Goal: Information Seeking & Learning: Compare options

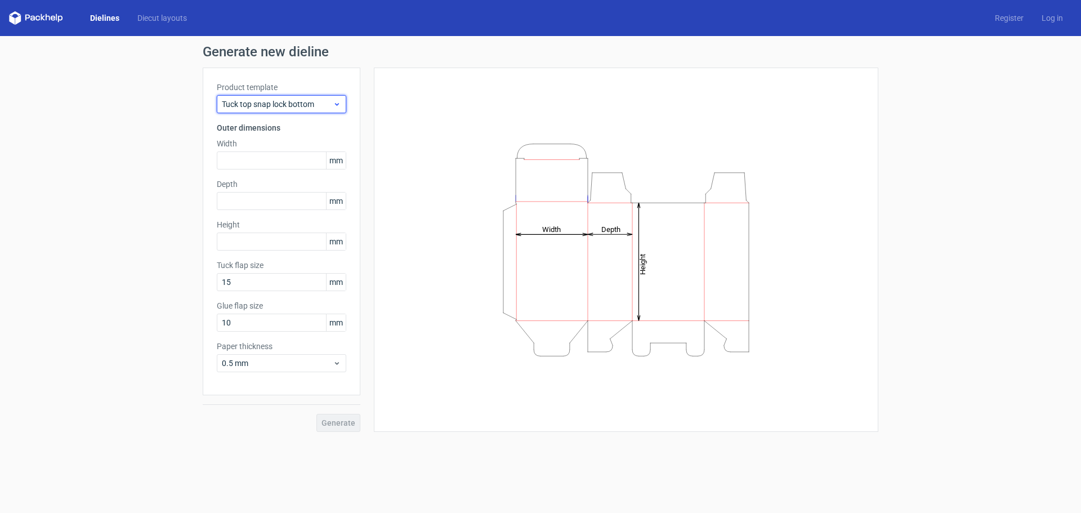
click at [333, 104] on icon at bounding box center [337, 104] width 8 height 9
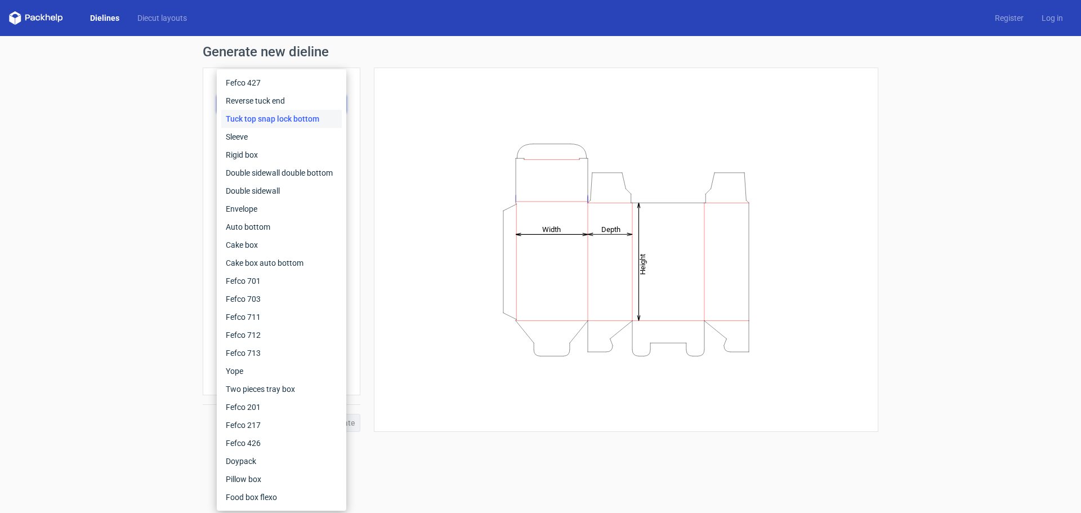
click at [402, 193] on div "Height Depth Width" at bounding box center [626, 250] width 476 height 336
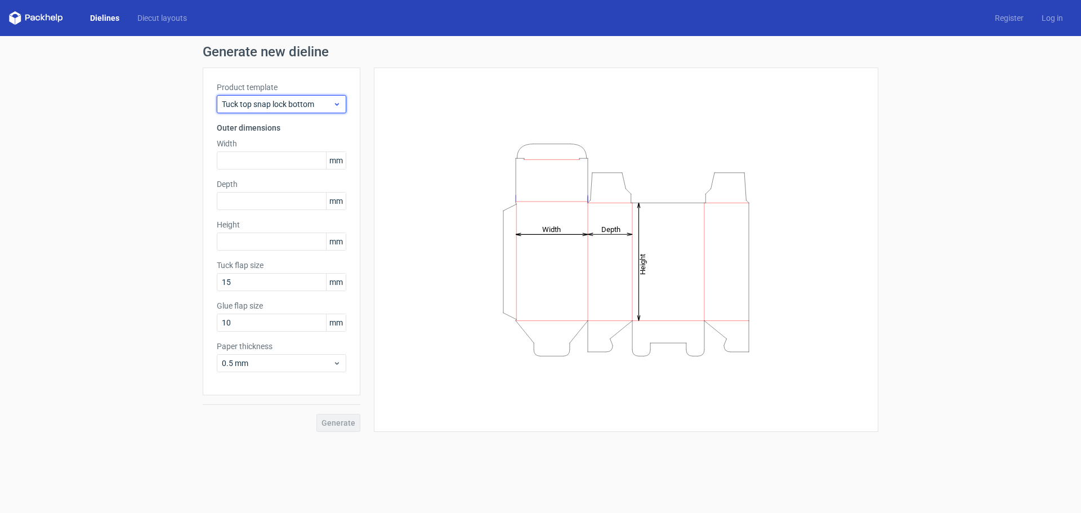
click at [298, 102] on span "Tuck top snap lock bottom" at bounding box center [277, 104] width 111 height 11
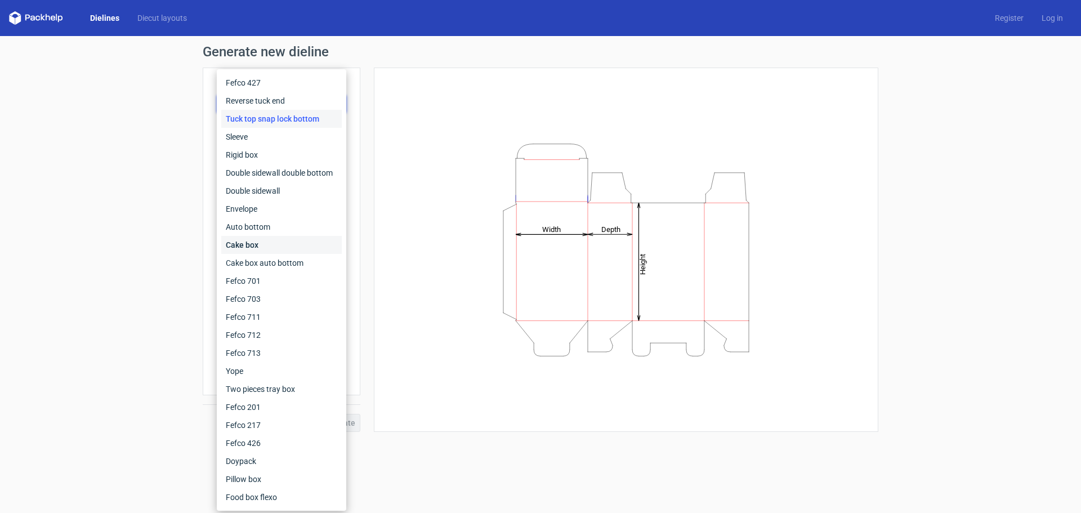
click at [244, 242] on div "Cake box" at bounding box center [281, 245] width 121 height 18
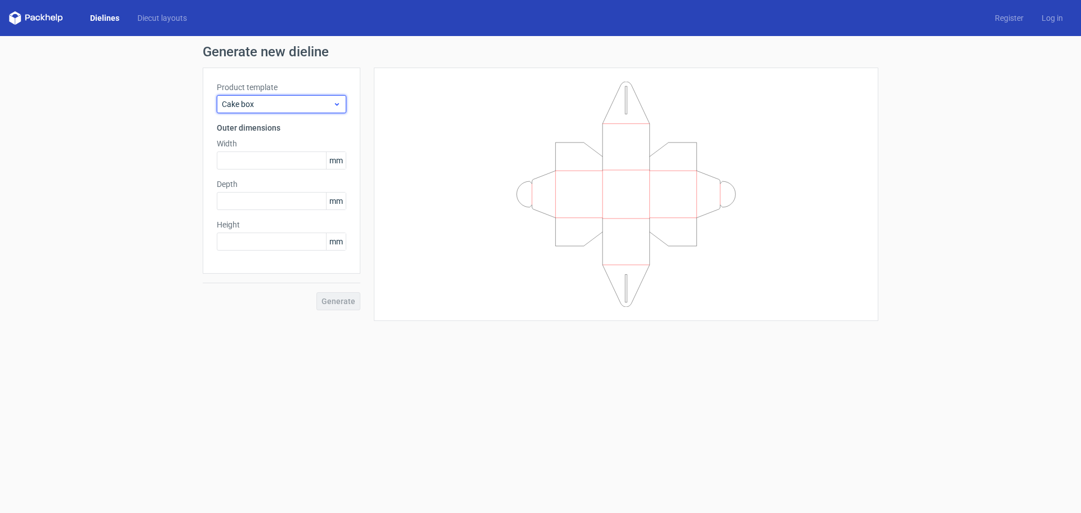
click at [268, 99] on span "Cake box" at bounding box center [277, 104] width 111 height 11
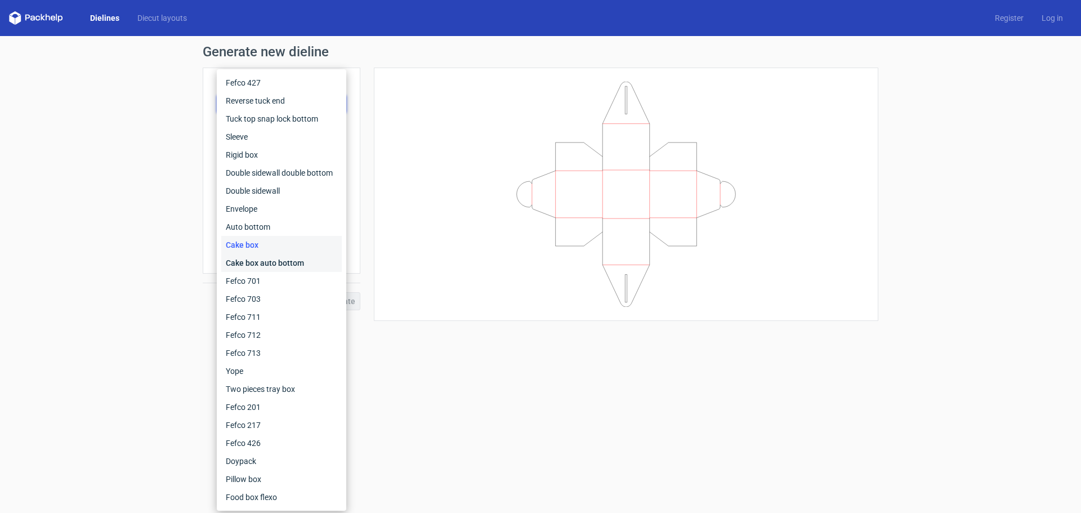
click at [274, 265] on div "Cake box auto bottom" at bounding box center [281, 263] width 121 height 18
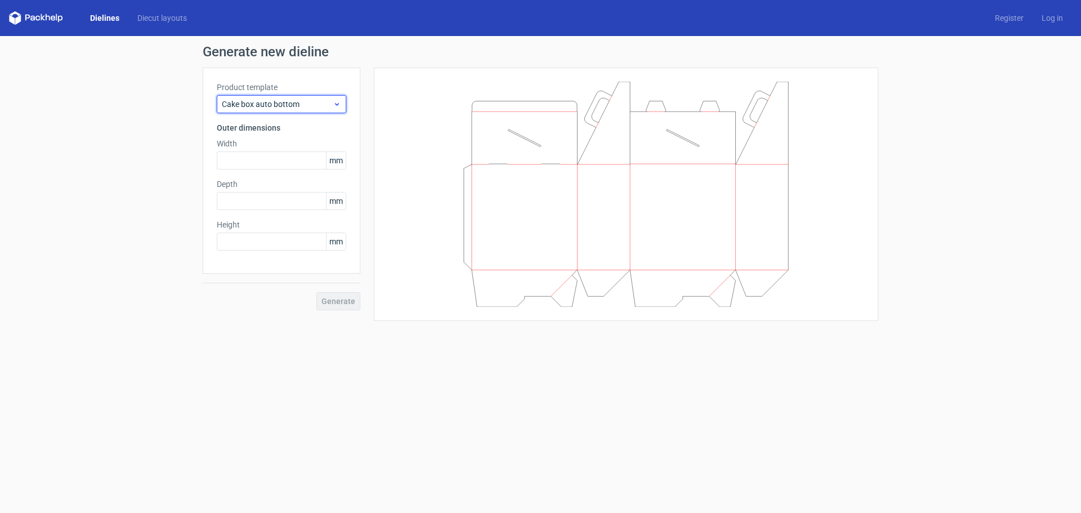
click at [266, 102] on span "Cake box auto bottom" at bounding box center [277, 104] width 111 height 11
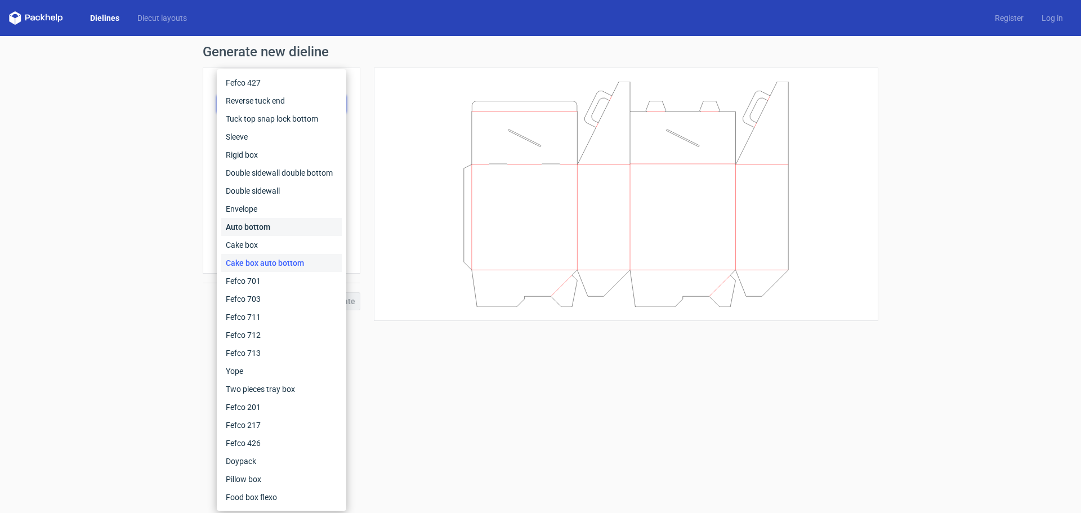
click at [257, 227] on div "Auto bottom" at bounding box center [281, 227] width 121 height 18
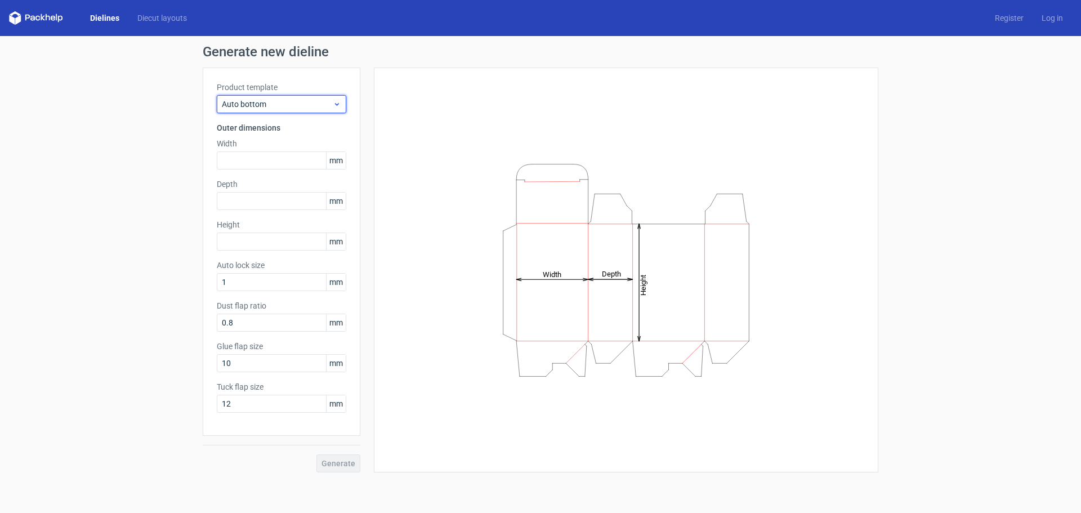
click at [265, 110] on div "Auto bottom" at bounding box center [282, 104] width 130 height 18
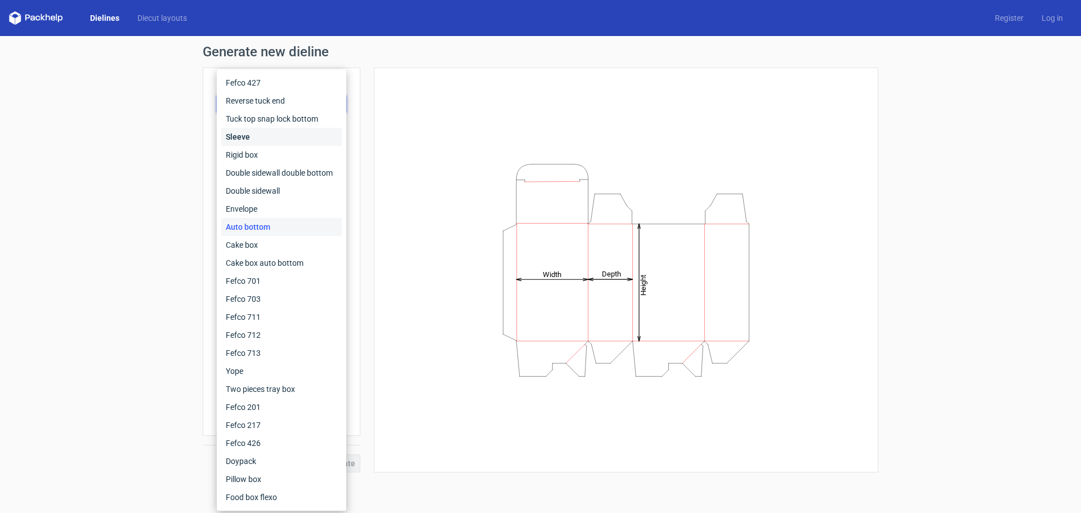
click at [247, 136] on div "Sleeve" at bounding box center [281, 137] width 121 height 18
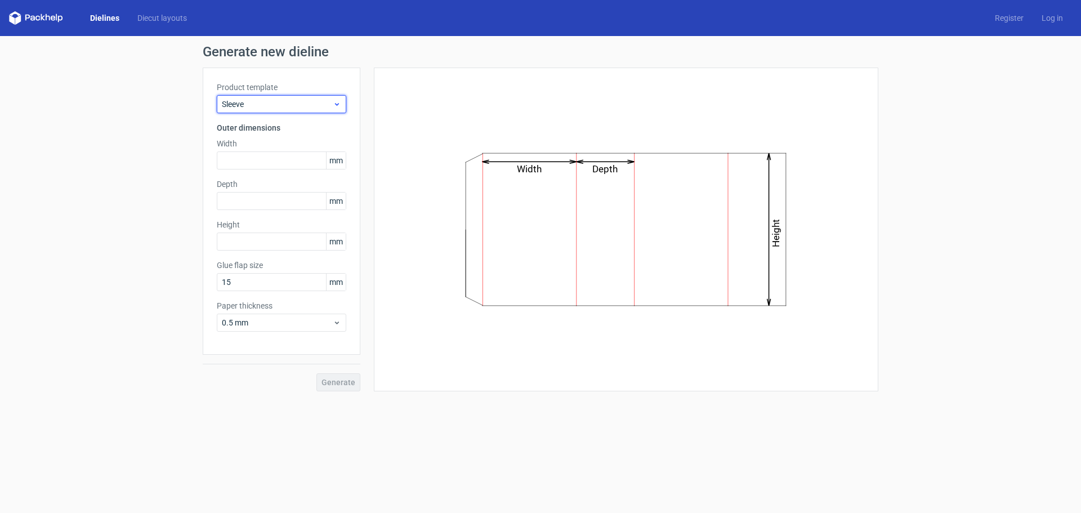
click at [264, 109] on span "Sleeve" at bounding box center [277, 104] width 111 height 11
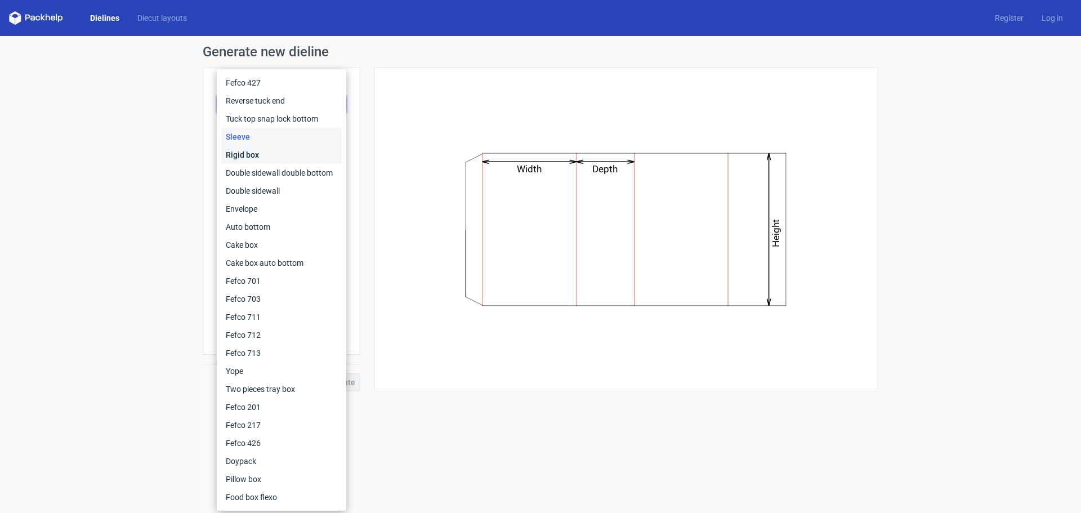
click at [256, 158] on div "Rigid box" at bounding box center [281, 155] width 121 height 18
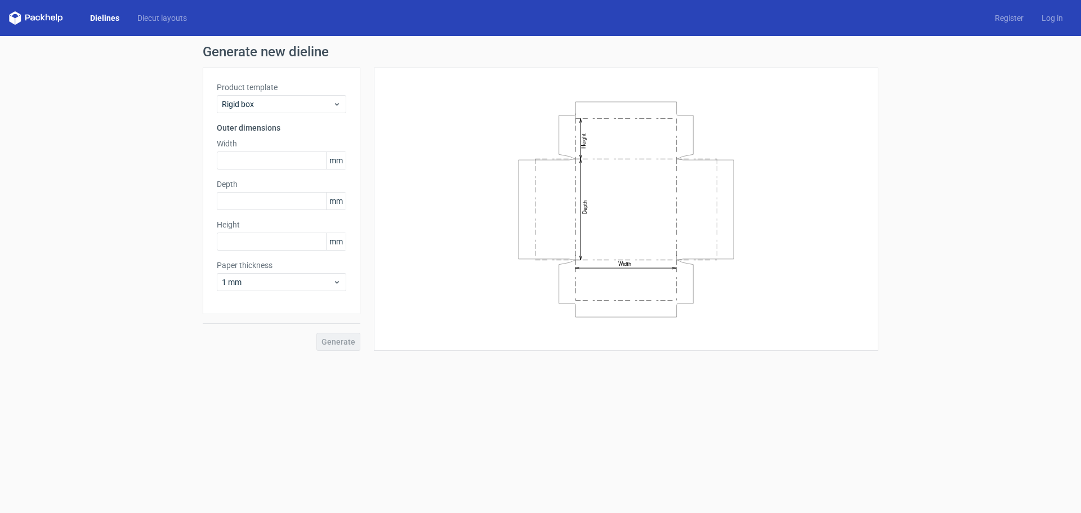
click at [266, 95] on div "Product template Rigid box" at bounding box center [282, 98] width 130 height 32
click at [264, 101] on span "Rigid box" at bounding box center [277, 104] width 111 height 11
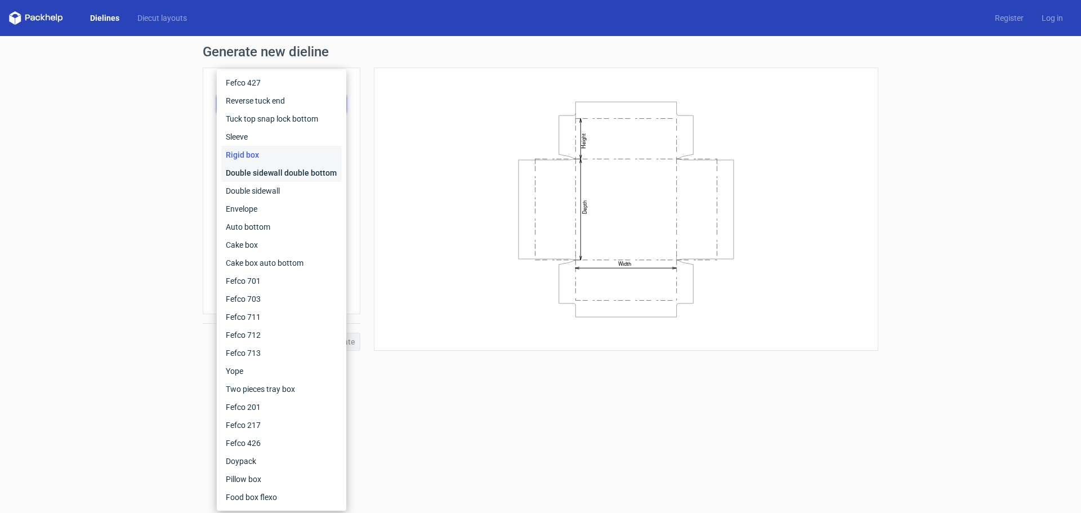
click at [280, 174] on div "Double sidewall double bottom" at bounding box center [281, 173] width 121 height 18
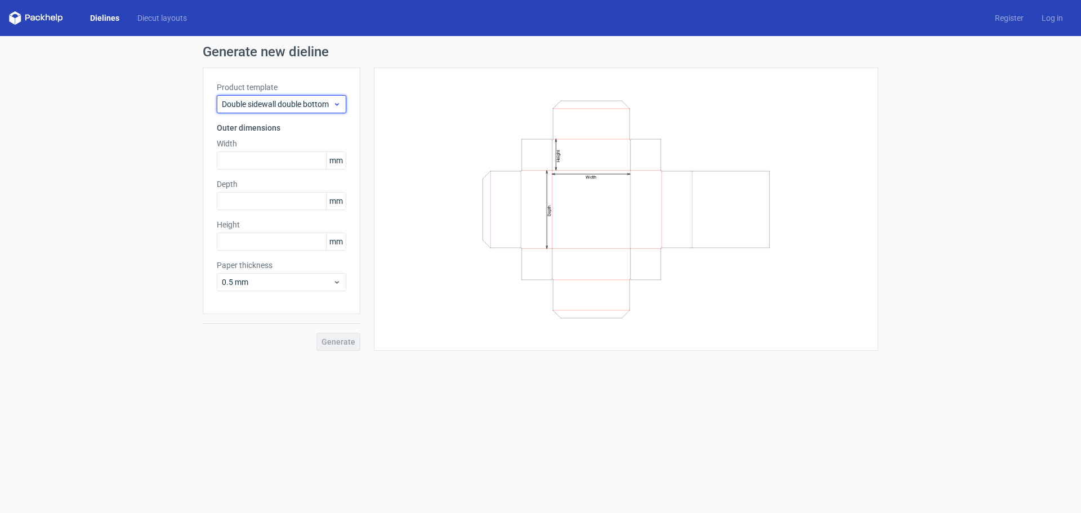
click at [288, 102] on span "Double sidewall double bottom" at bounding box center [277, 104] width 111 height 11
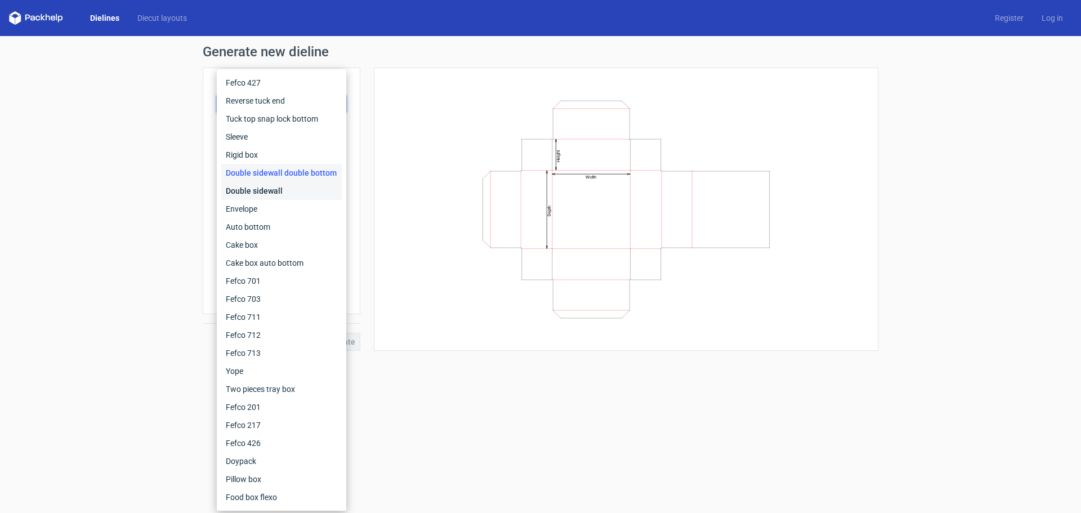
click at [275, 190] on div "Double sidewall" at bounding box center [281, 191] width 121 height 18
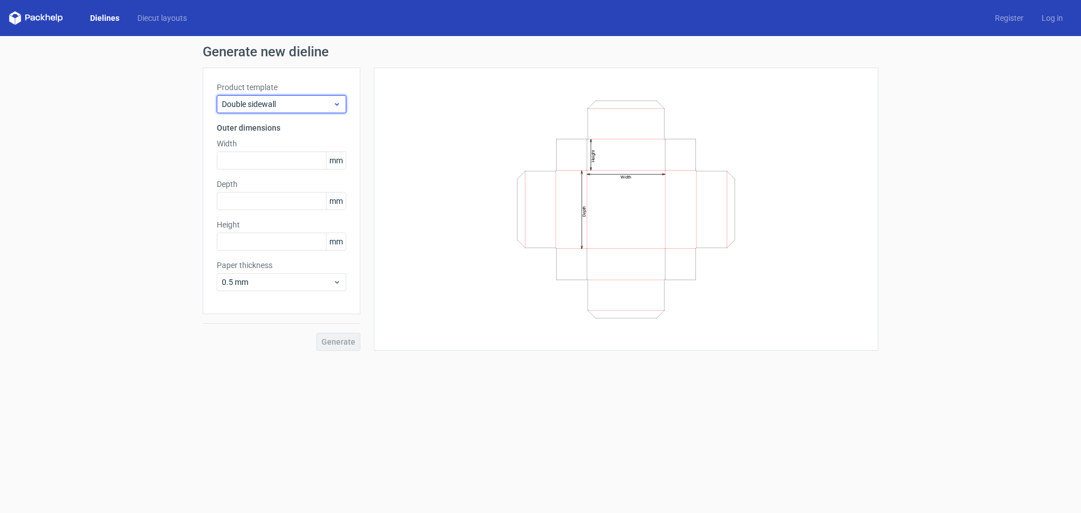
click at [289, 100] on span "Double sidewall" at bounding box center [277, 104] width 111 height 11
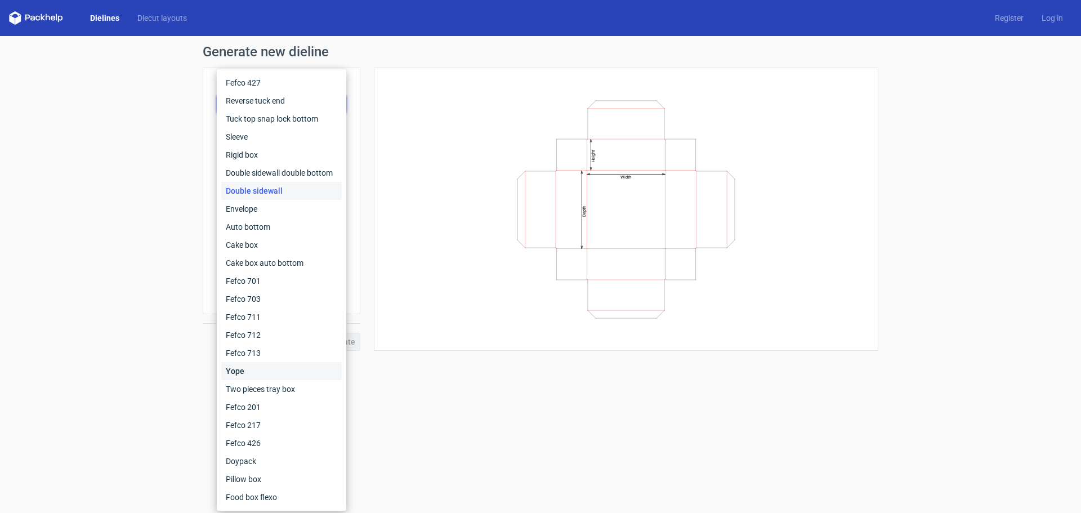
click at [240, 369] on div "Yope" at bounding box center [281, 371] width 121 height 18
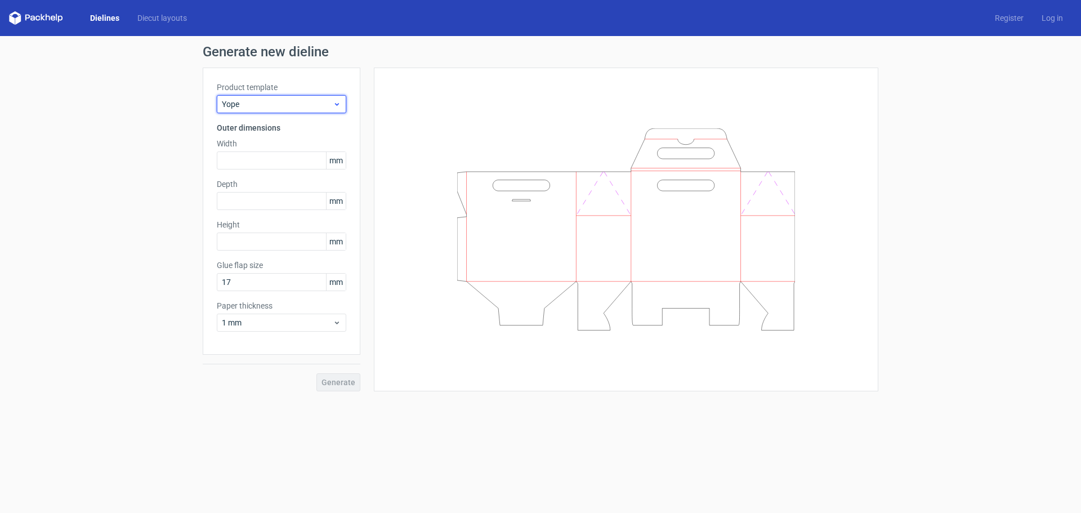
click at [291, 106] on span "Yope" at bounding box center [277, 104] width 111 height 11
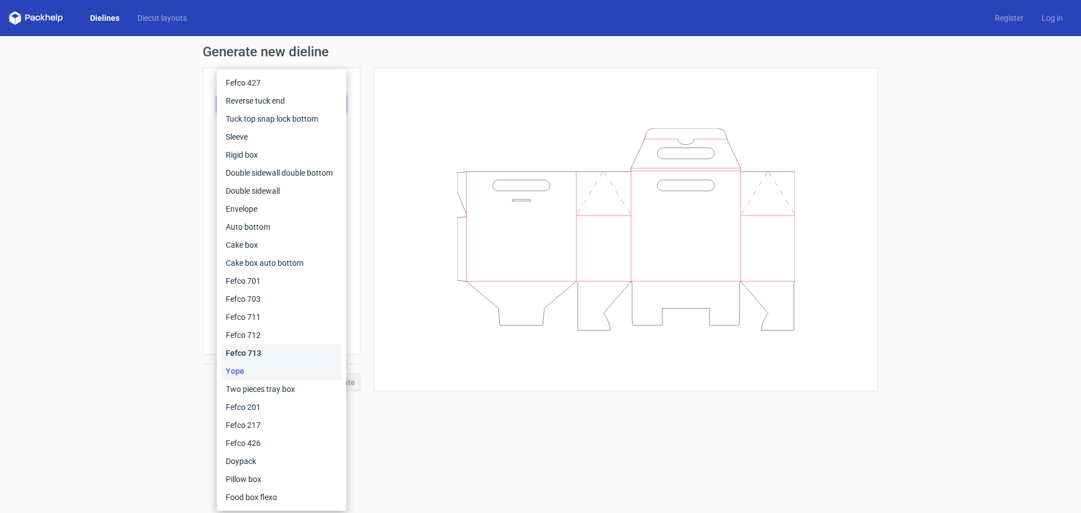
click at [248, 354] on div "Fefco 713" at bounding box center [281, 353] width 121 height 18
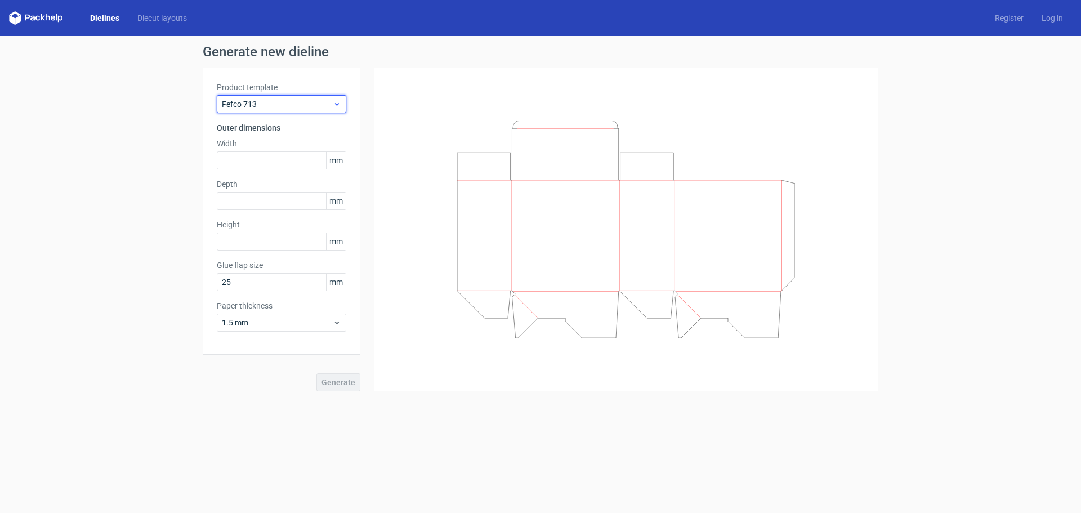
click at [263, 105] on span "Fefco 713" at bounding box center [277, 104] width 111 height 11
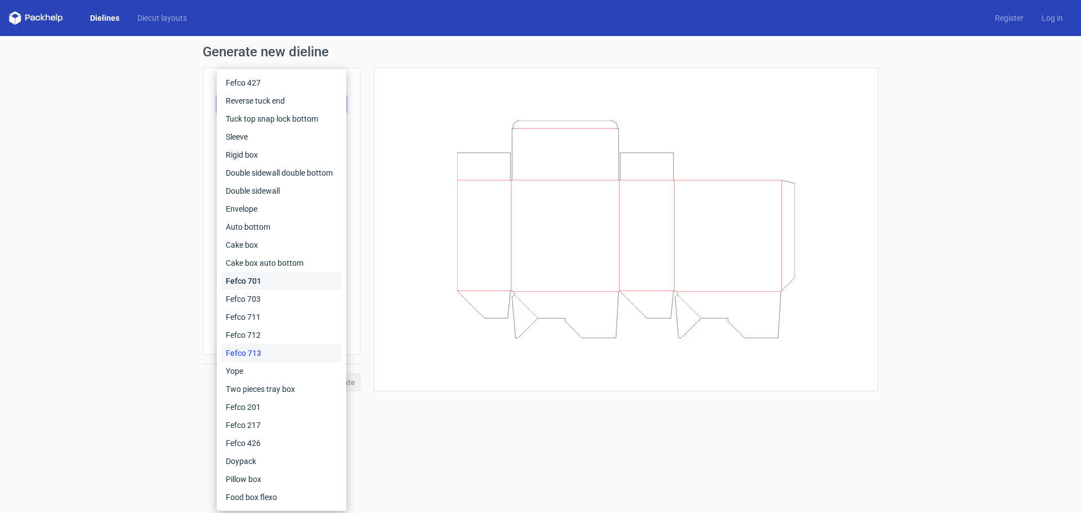
click at [262, 283] on div "Fefco 701" at bounding box center [281, 281] width 121 height 18
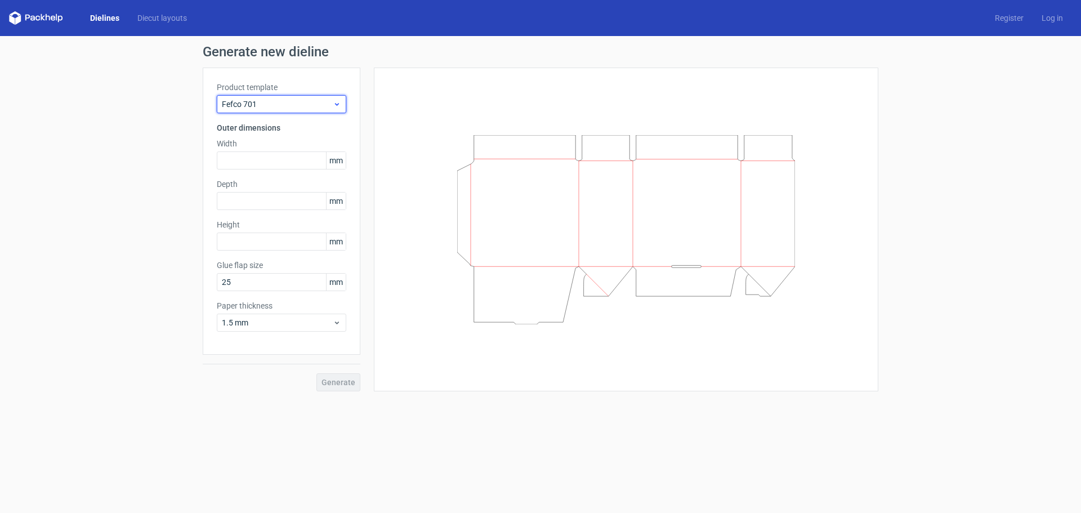
click at [286, 102] on span "Fefco 701" at bounding box center [277, 104] width 111 height 11
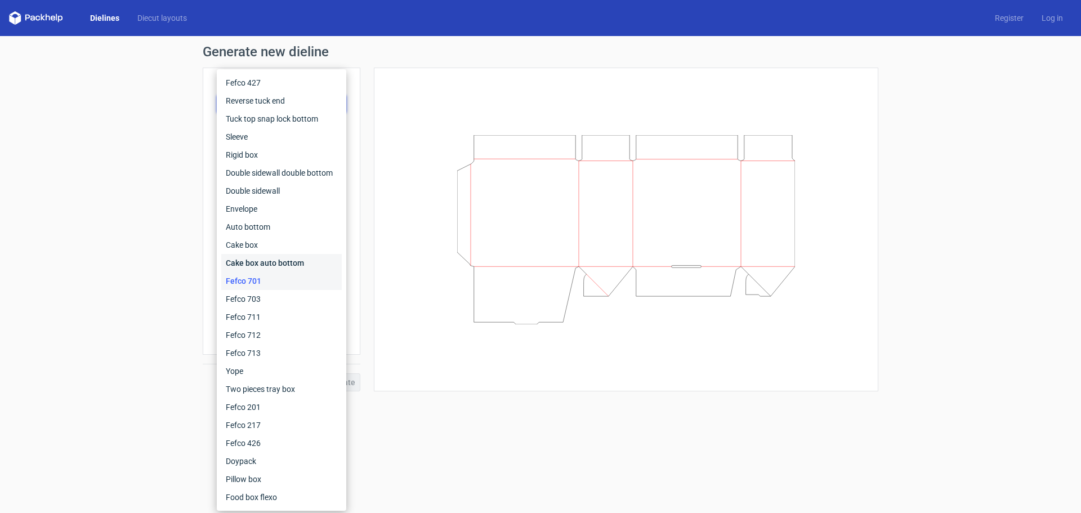
click at [272, 262] on div "Cake box auto bottom" at bounding box center [281, 263] width 121 height 18
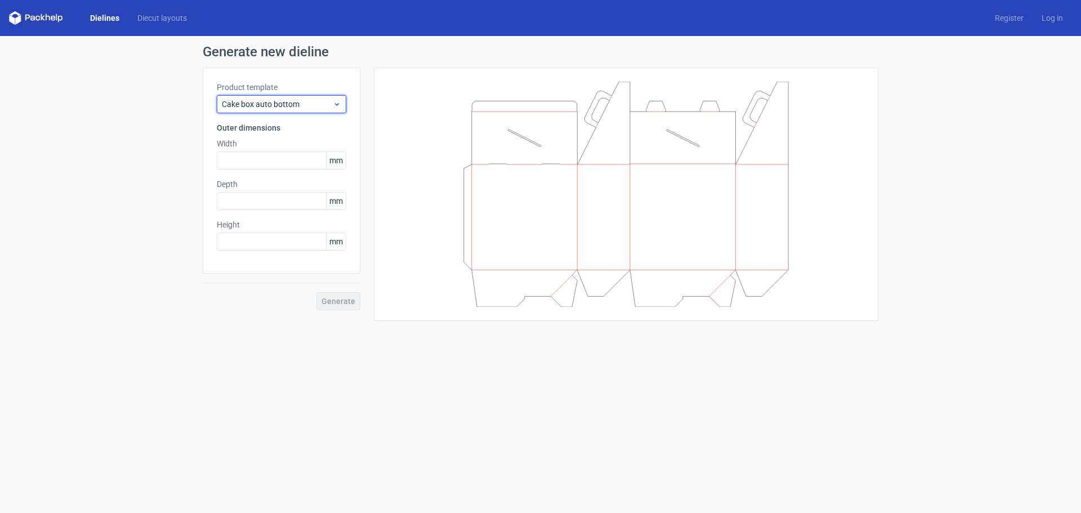
click at [264, 101] on span "Cake box auto bottom" at bounding box center [277, 104] width 111 height 11
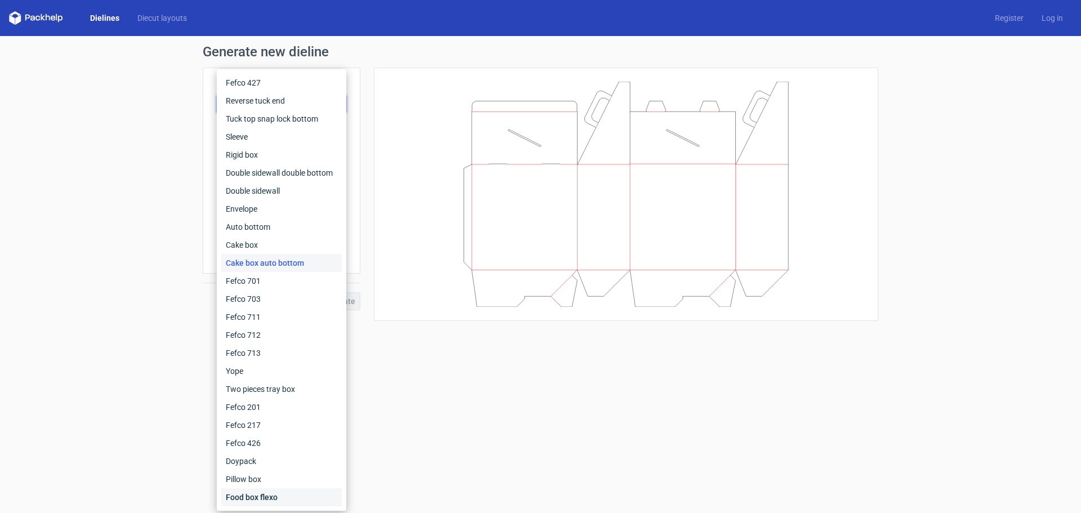
click at [248, 492] on div "Food box flexo" at bounding box center [281, 497] width 121 height 18
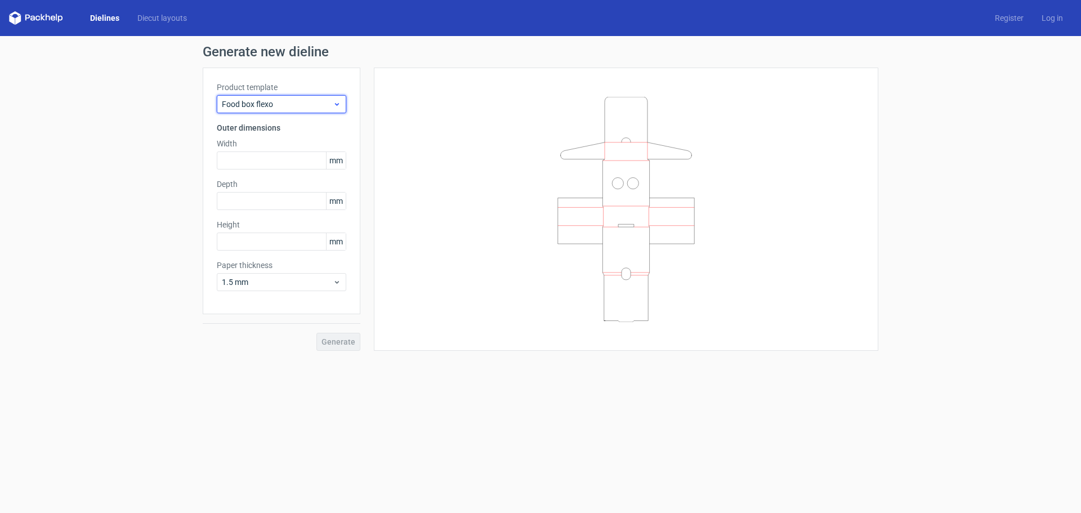
click at [277, 104] on span "Food box flexo" at bounding box center [277, 104] width 111 height 11
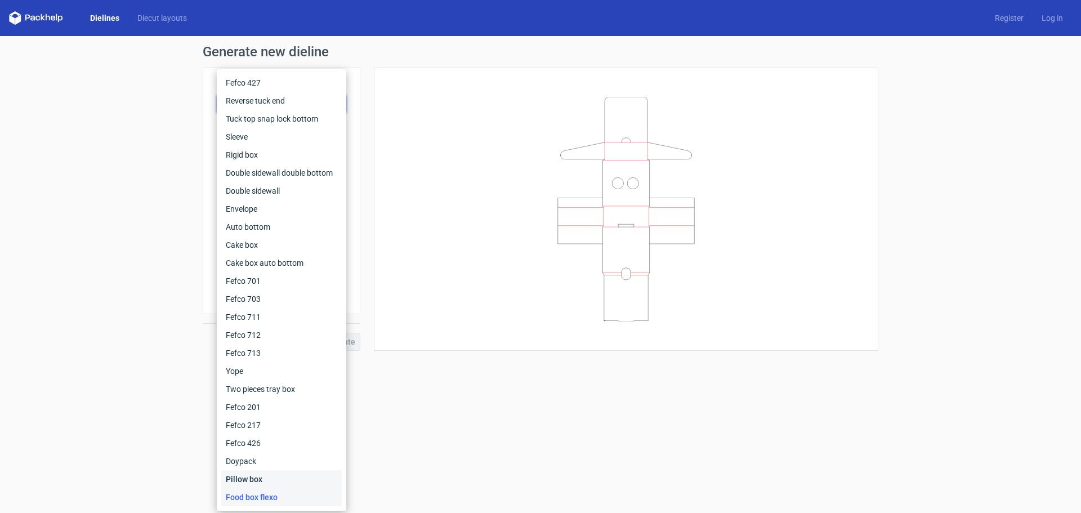
click at [270, 479] on div "Pillow box" at bounding box center [281, 479] width 121 height 18
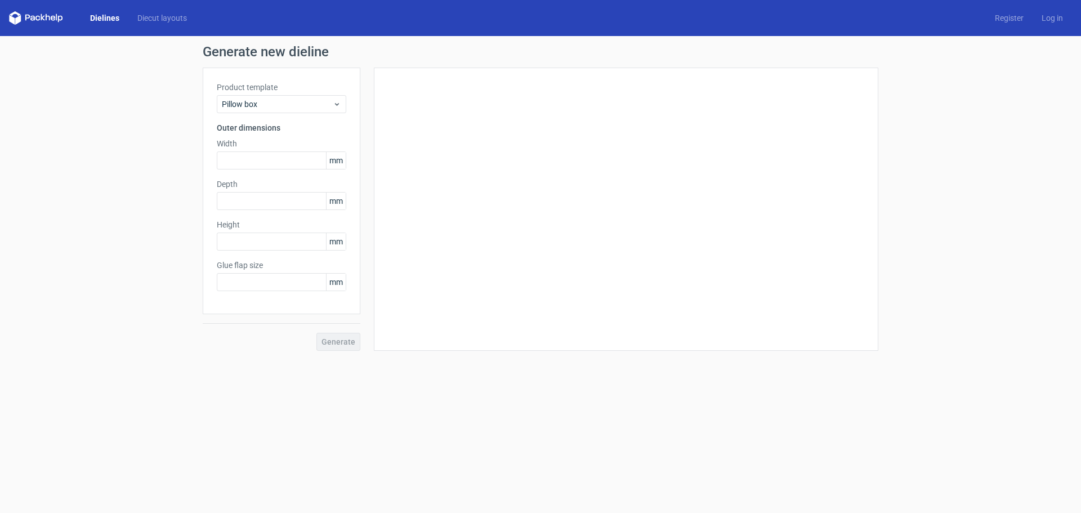
type input "20"
click at [281, 105] on span "Pillow box" at bounding box center [277, 104] width 111 height 11
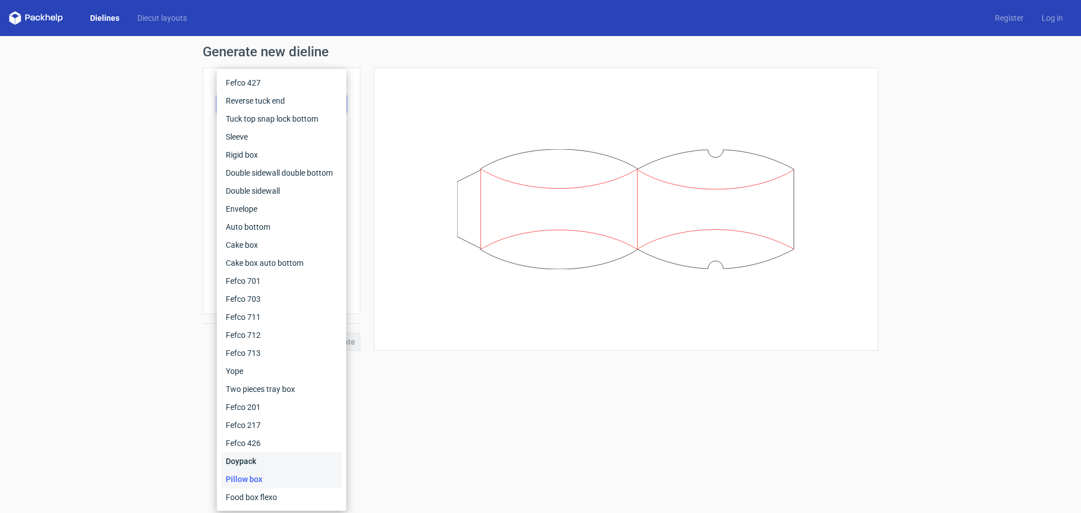
click at [245, 456] on div "Doypack" at bounding box center [281, 461] width 121 height 18
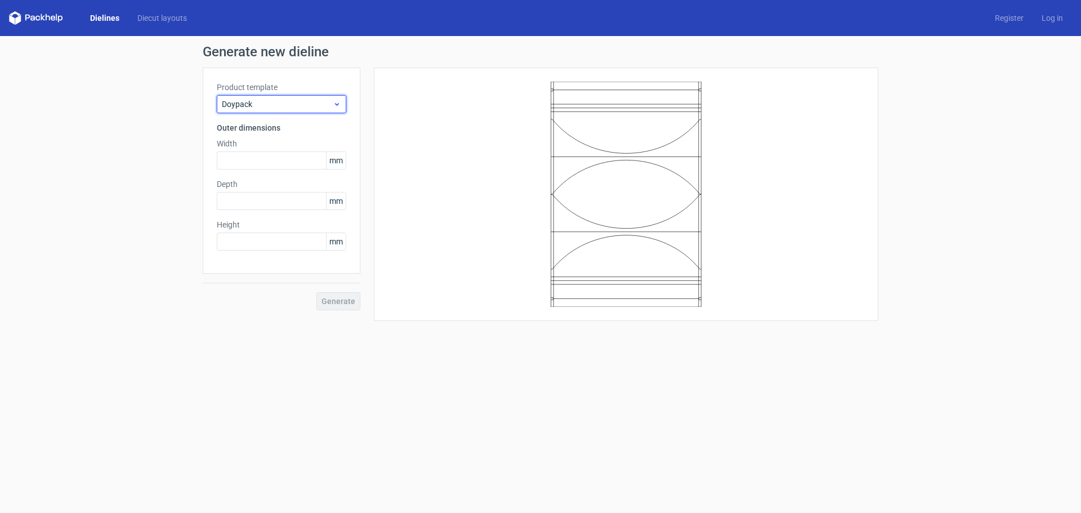
click at [263, 105] on span "Doypack" at bounding box center [277, 104] width 111 height 11
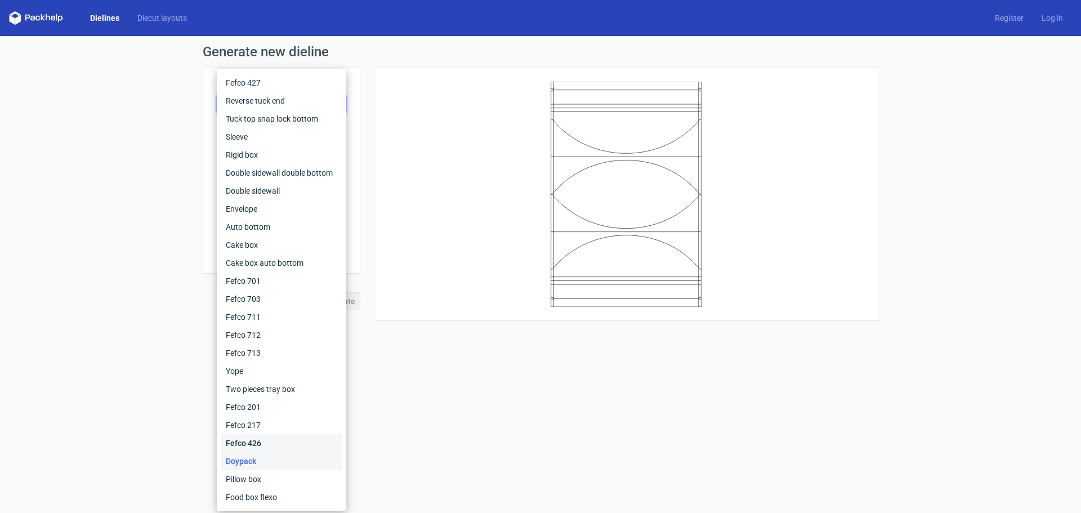
click at [259, 436] on div "Fefco 426" at bounding box center [281, 443] width 121 height 18
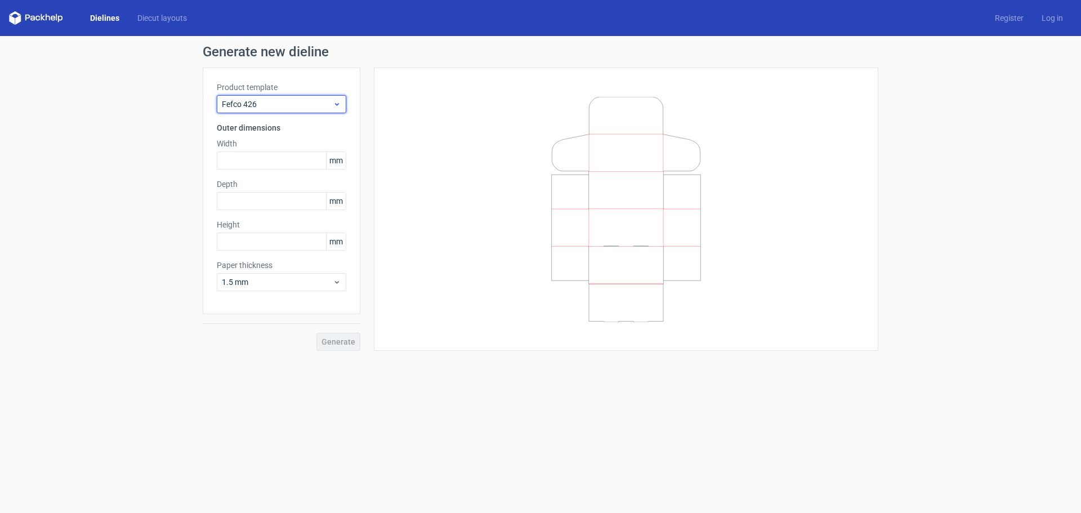
click at [268, 102] on span "Fefco 426" at bounding box center [277, 104] width 111 height 11
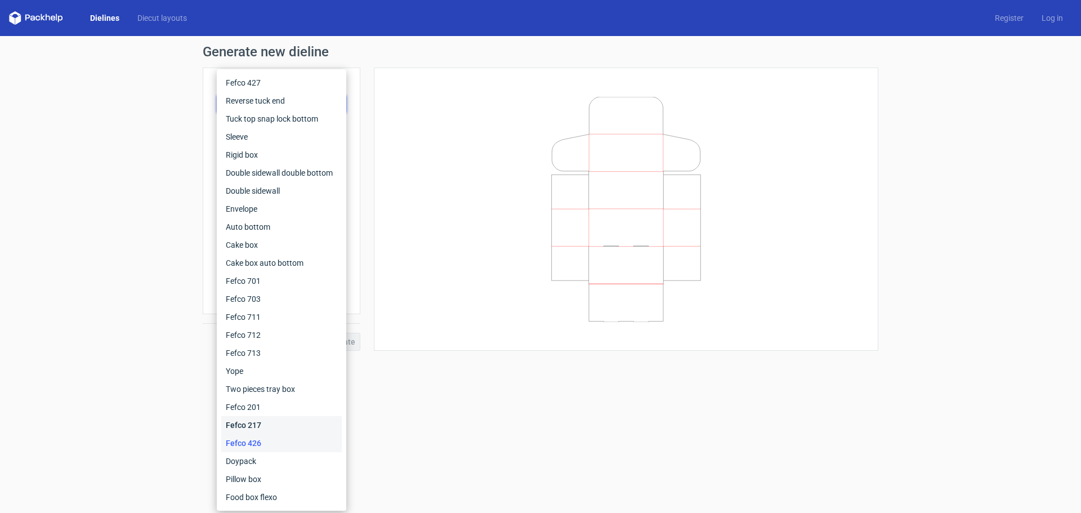
click at [258, 423] on div "Fefco 217" at bounding box center [281, 425] width 121 height 18
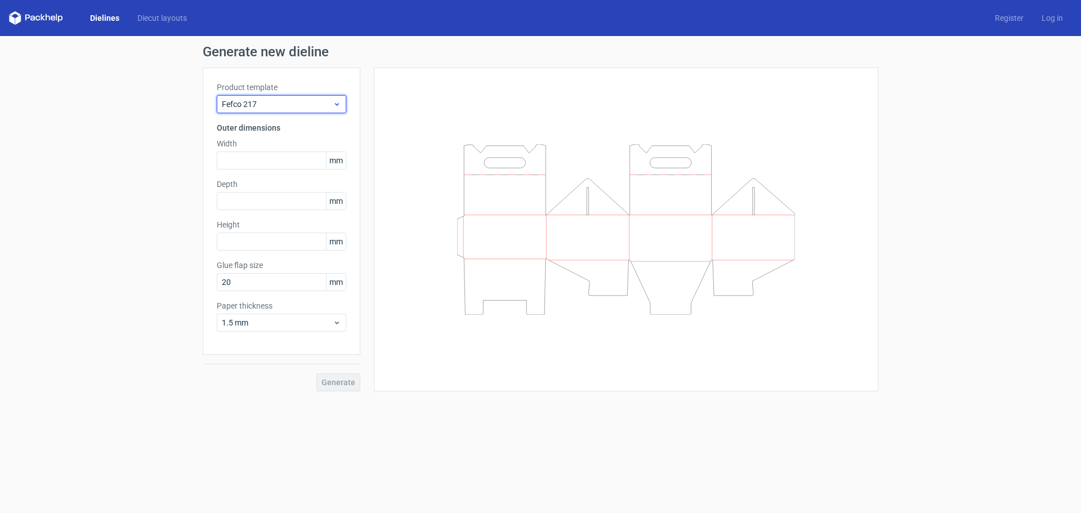
click at [274, 109] on span "Fefco 217" at bounding box center [277, 104] width 111 height 11
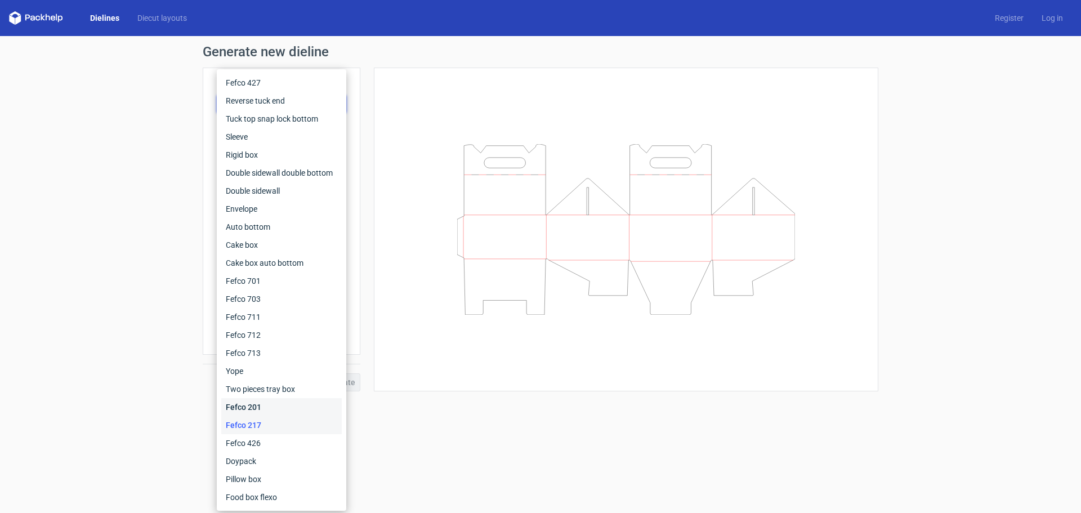
click at [246, 413] on div "Fefco 201" at bounding box center [281, 407] width 121 height 18
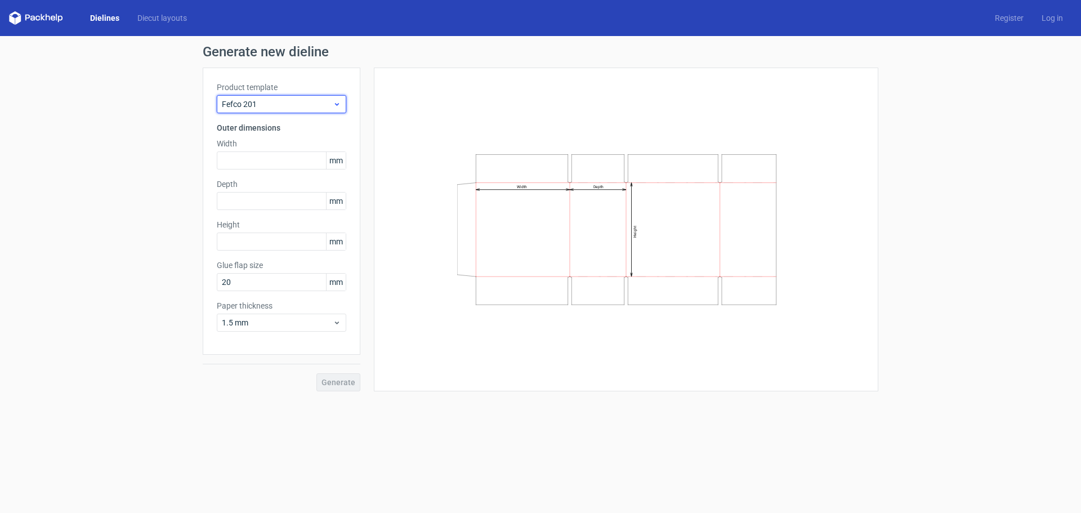
click at [292, 101] on span "Fefco 201" at bounding box center [277, 104] width 111 height 11
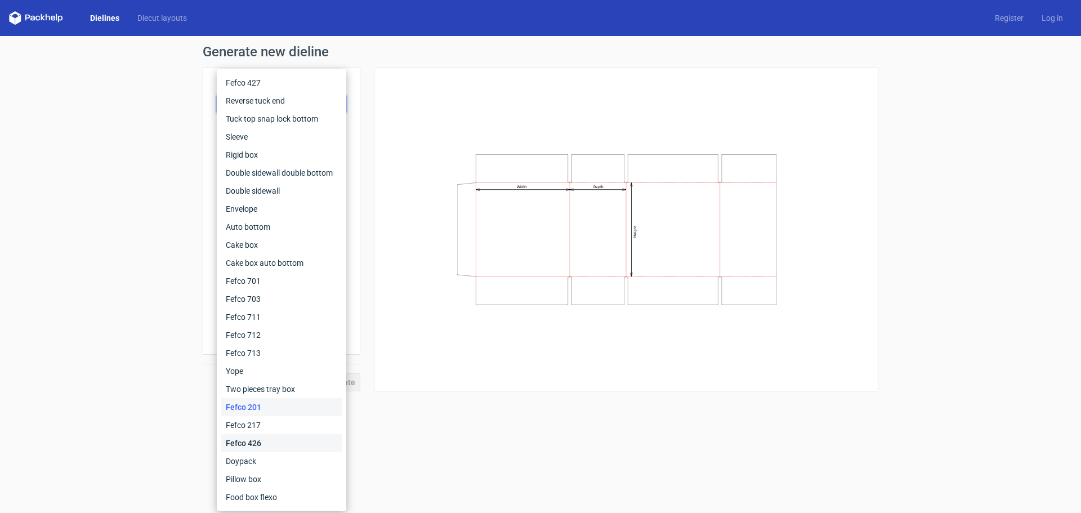
click at [248, 444] on div "Fefco 426" at bounding box center [281, 443] width 121 height 18
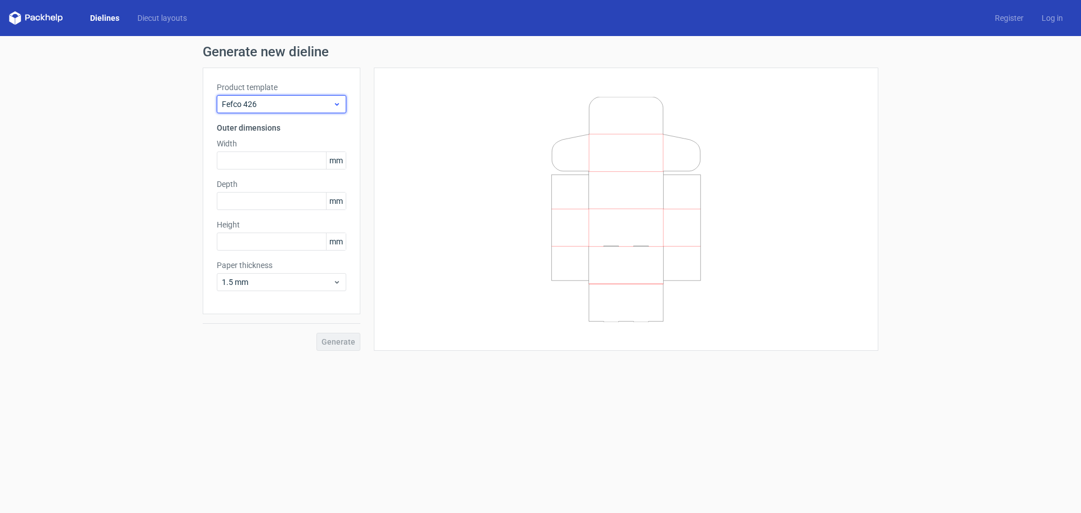
click at [301, 103] on span "Fefco 426" at bounding box center [277, 104] width 111 height 11
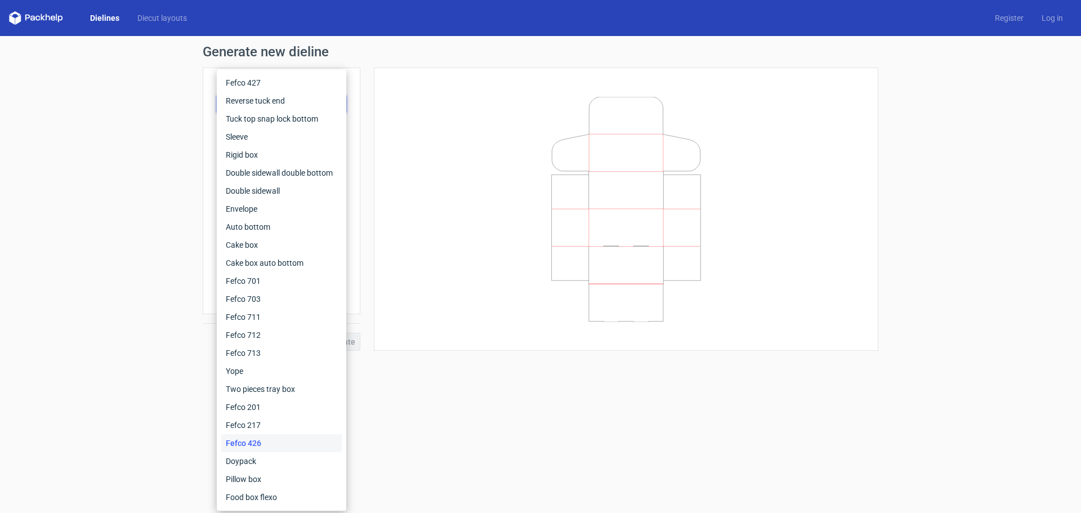
click at [296, 55] on h1 "Generate new dieline" at bounding box center [541, 52] width 676 height 14
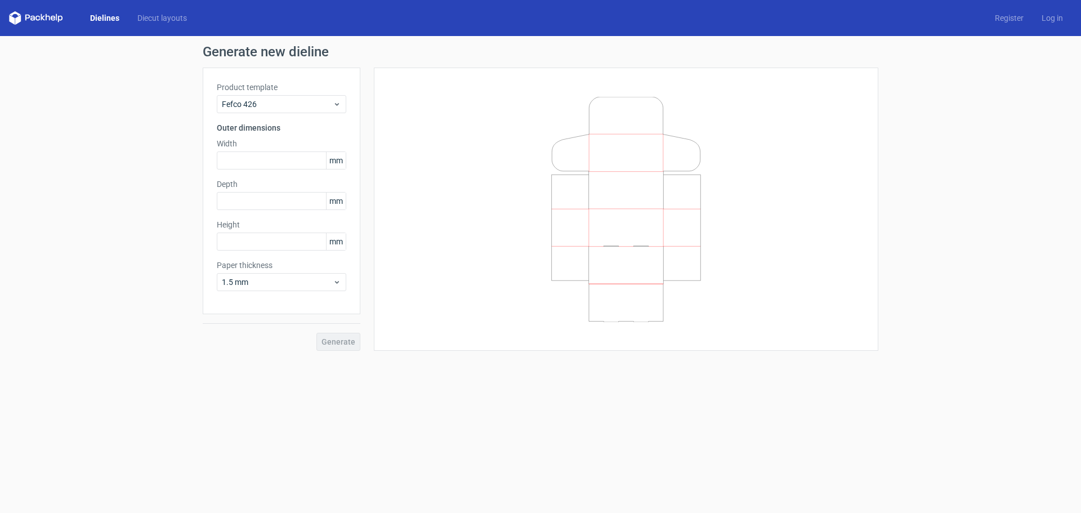
click at [99, 20] on link "Dielines" at bounding box center [104, 17] width 47 height 11
